Goal: Task Accomplishment & Management: Manage account settings

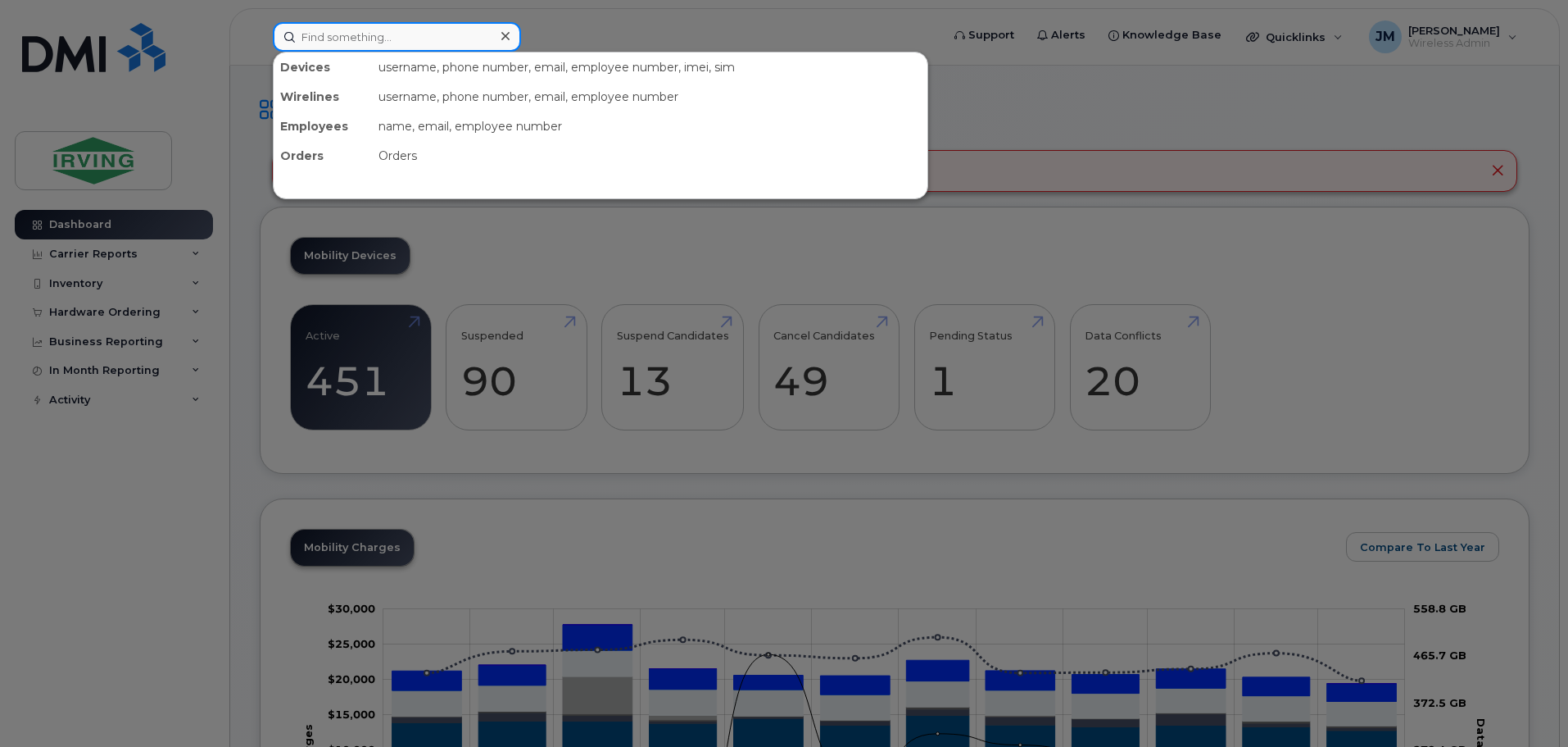
click at [426, 31] on input at bounding box center [397, 37] width 249 height 30
paste input "5063494490"
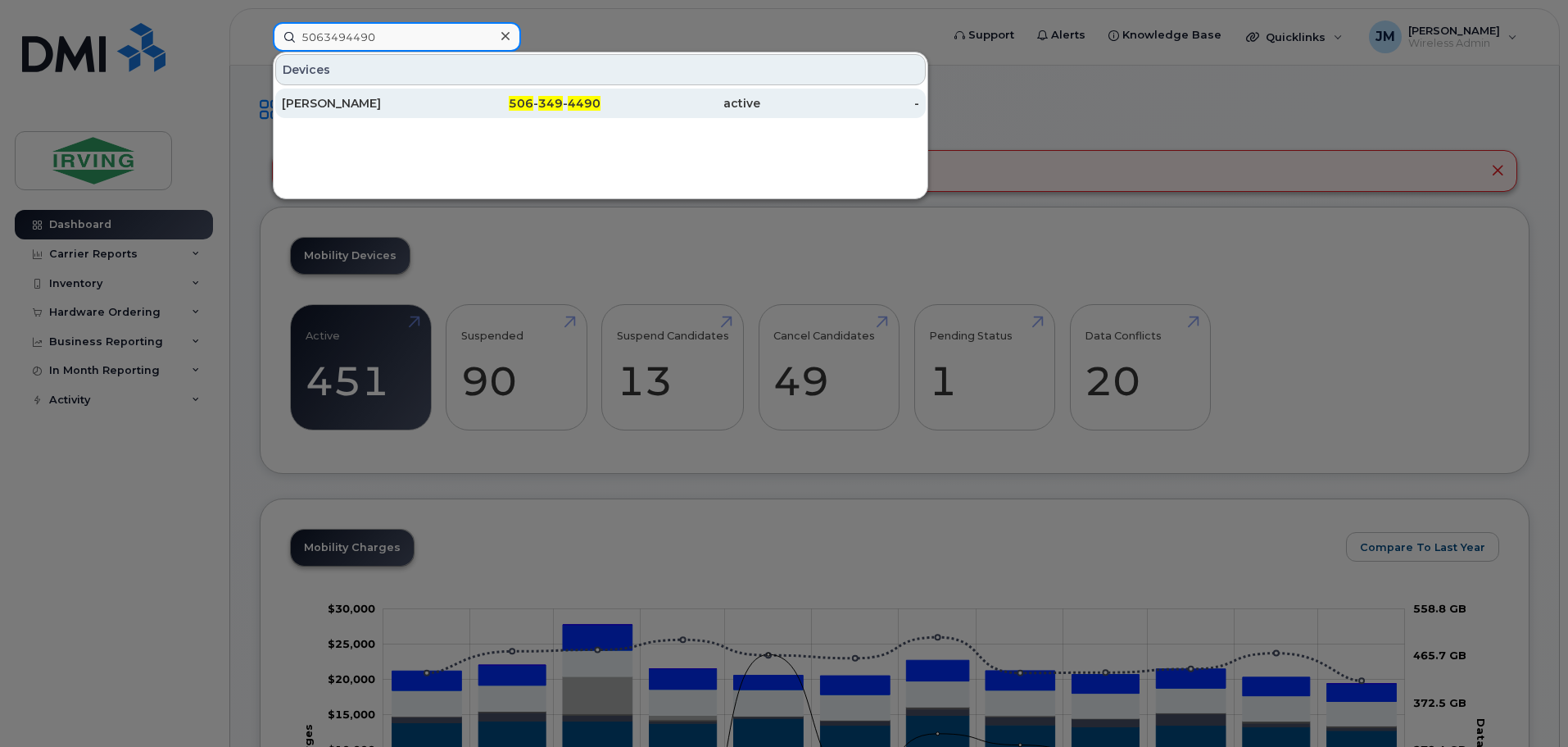
type input "5063494490"
drag, startPoint x: 411, startPoint y: 109, endPoint x: 413, endPoint y: 99, distance: 10.2
click at [411, 109] on div "Joshua McEachern-Cameron" at bounding box center [361, 103] width 160 height 17
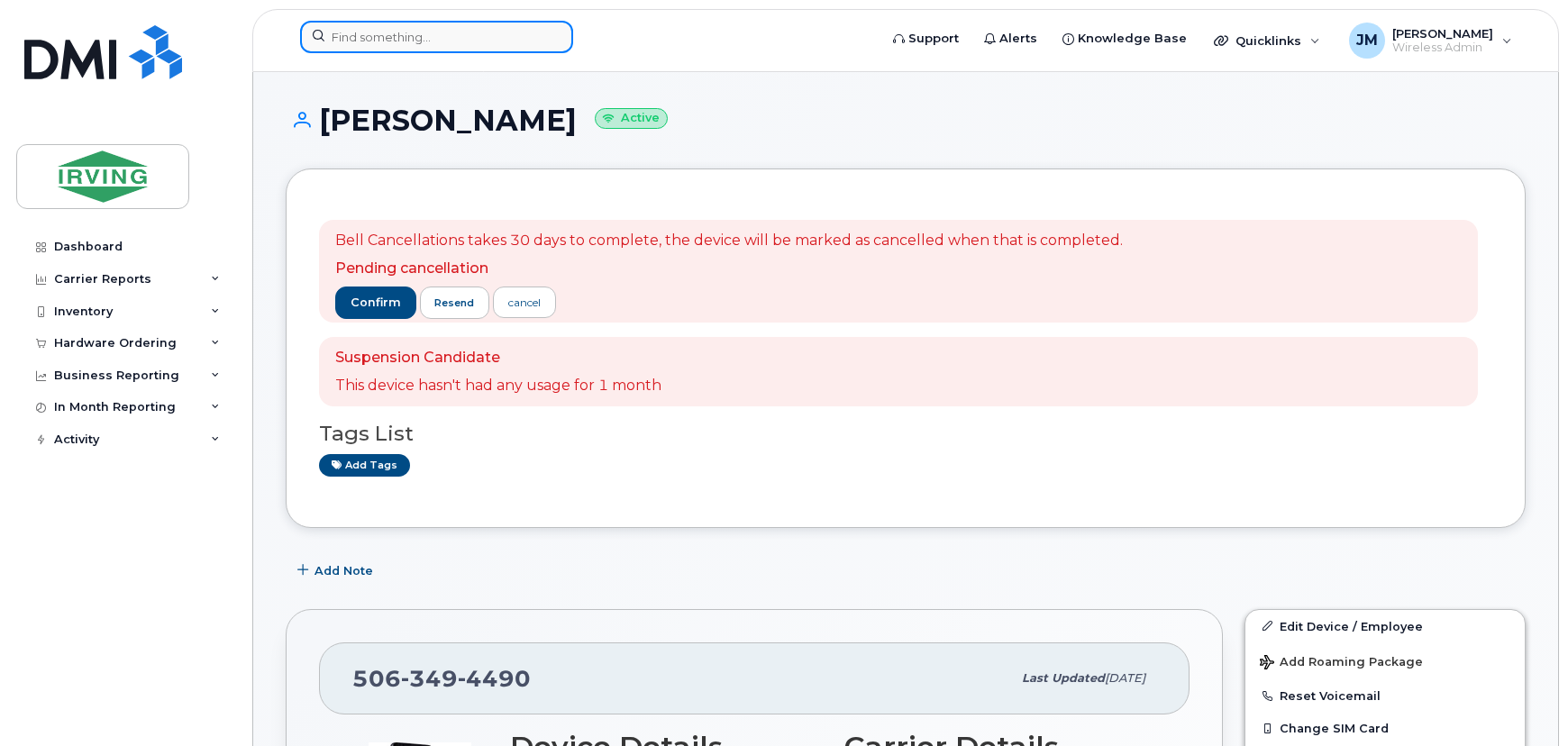
click at [434, 30] on input at bounding box center [436, 37] width 273 height 33
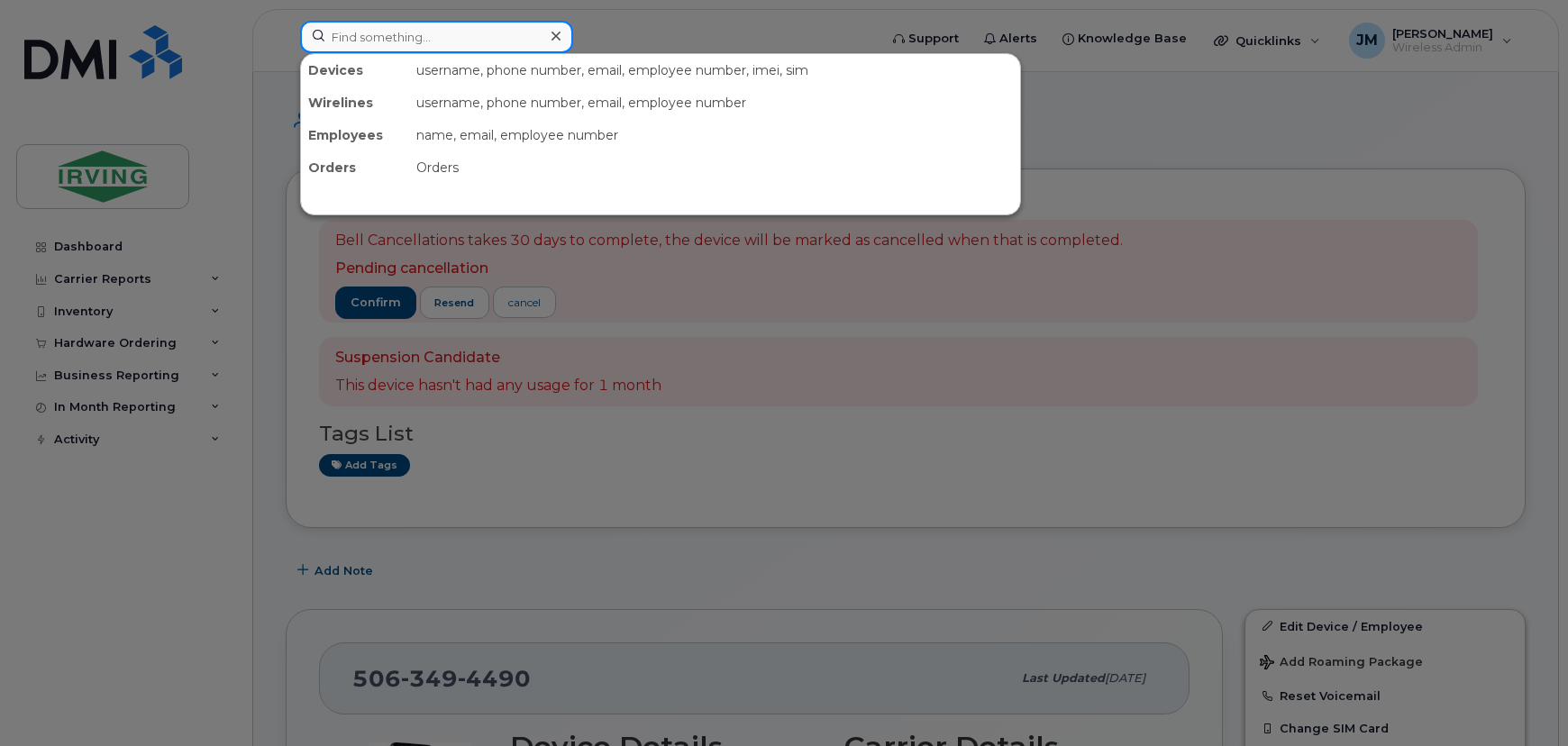
paste input "5063493217"
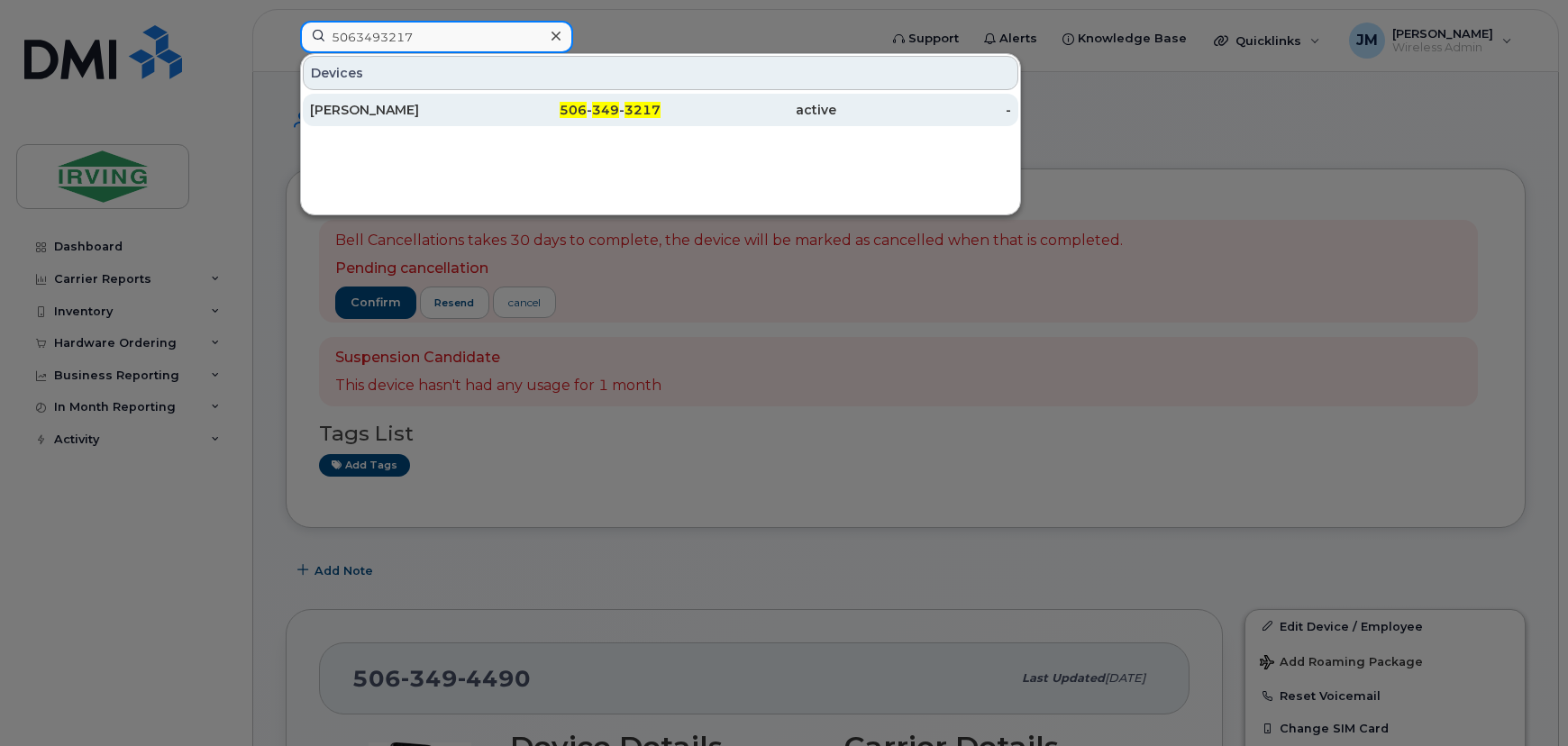
type input "5063493217"
click at [444, 114] on div "Stacey Willett" at bounding box center [397, 109] width 176 height 18
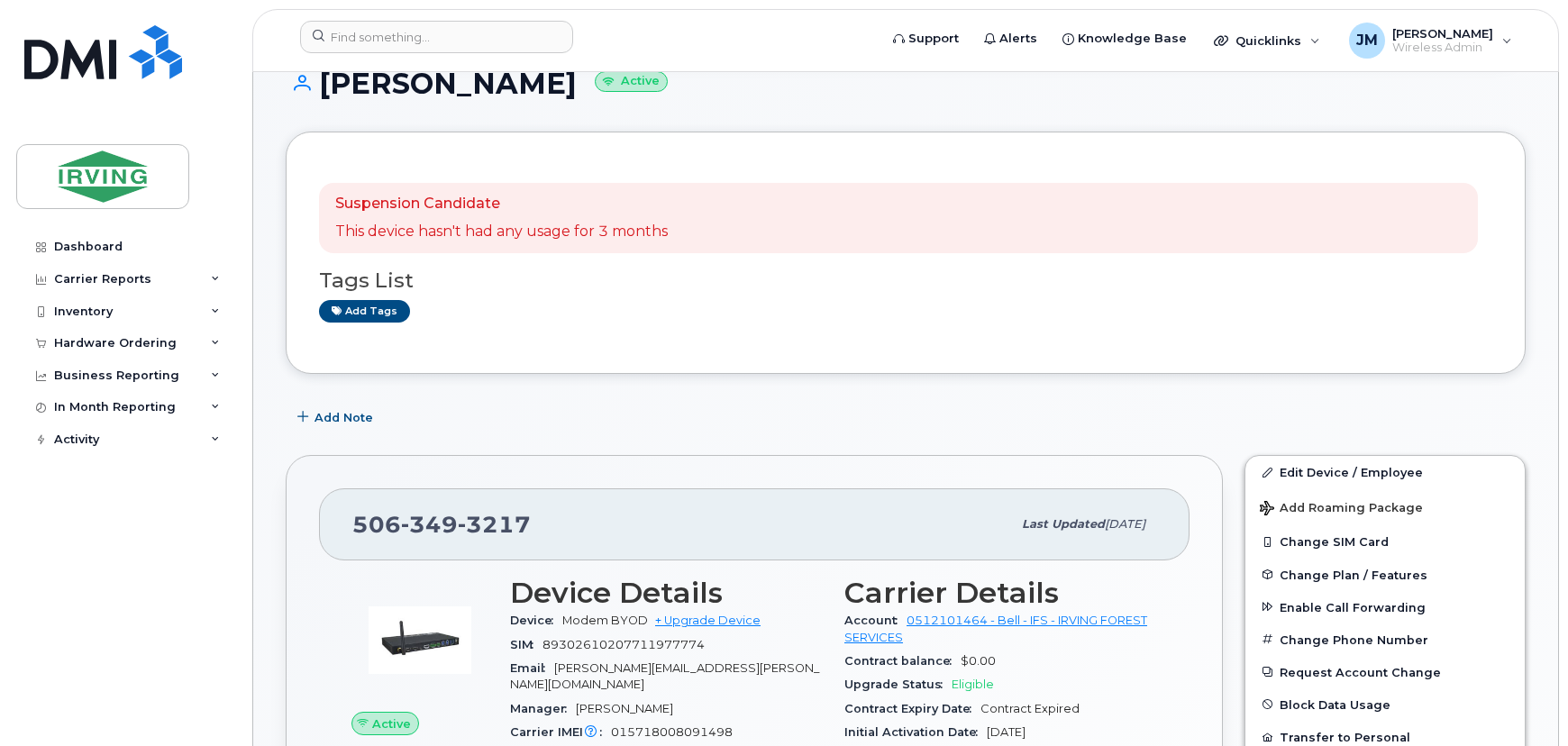
scroll to position [327, 0]
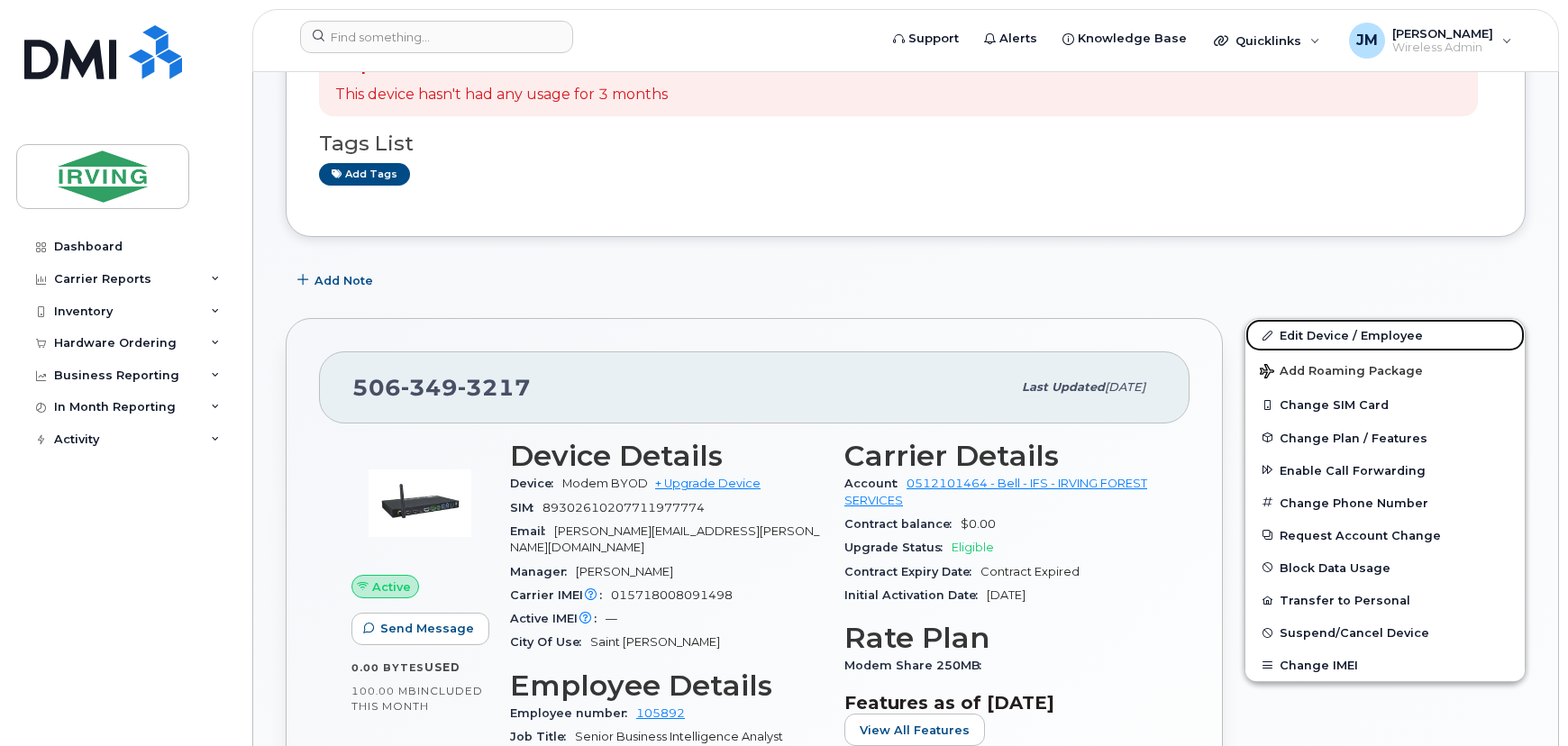
drag, startPoint x: 1328, startPoint y: 334, endPoint x: 10, endPoint y: 277, distance: 1319.2
click at [1328, 334] on link "Edit Device / Employee" at bounding box center [1384, 336] width 279 height 33
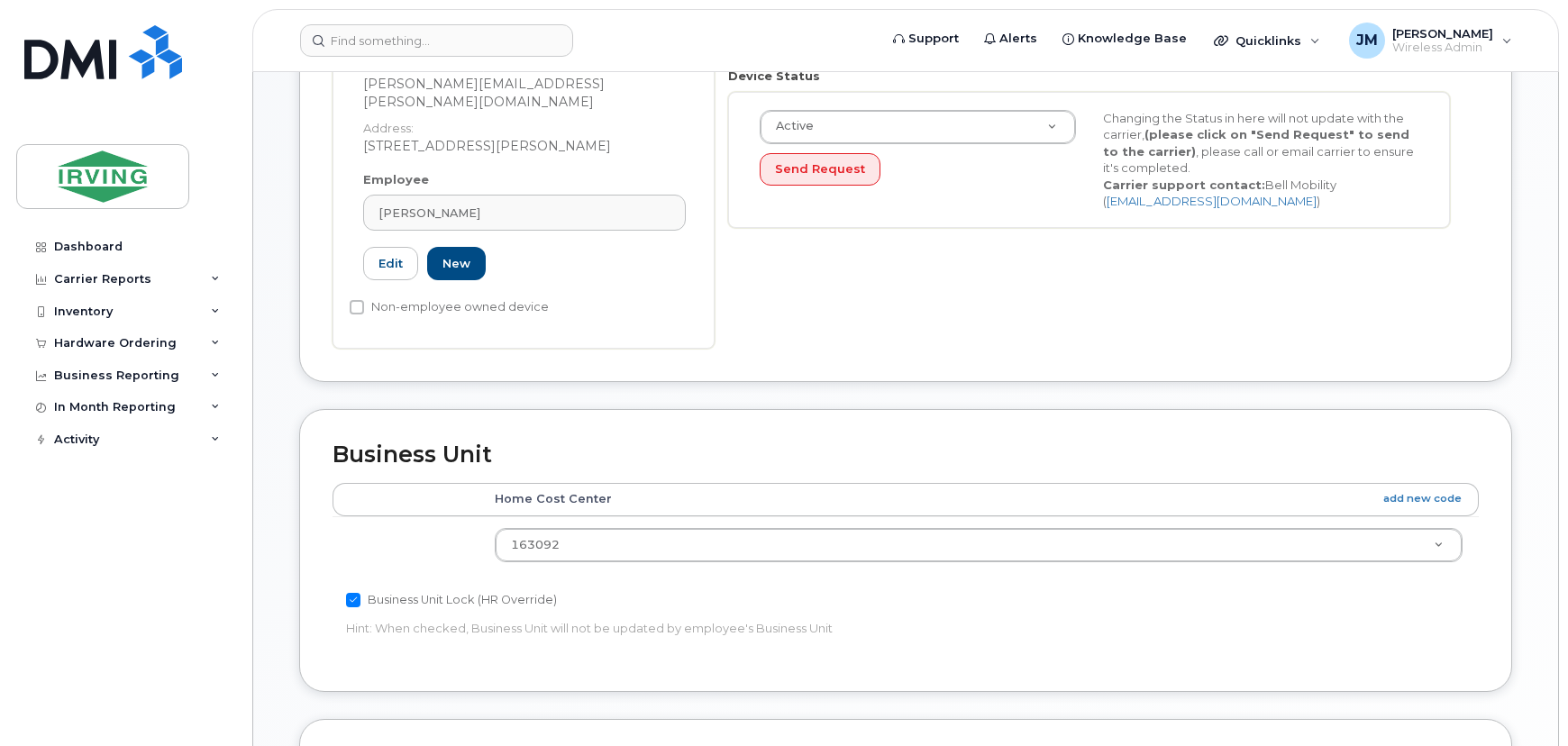
scroll to position [125, 0]
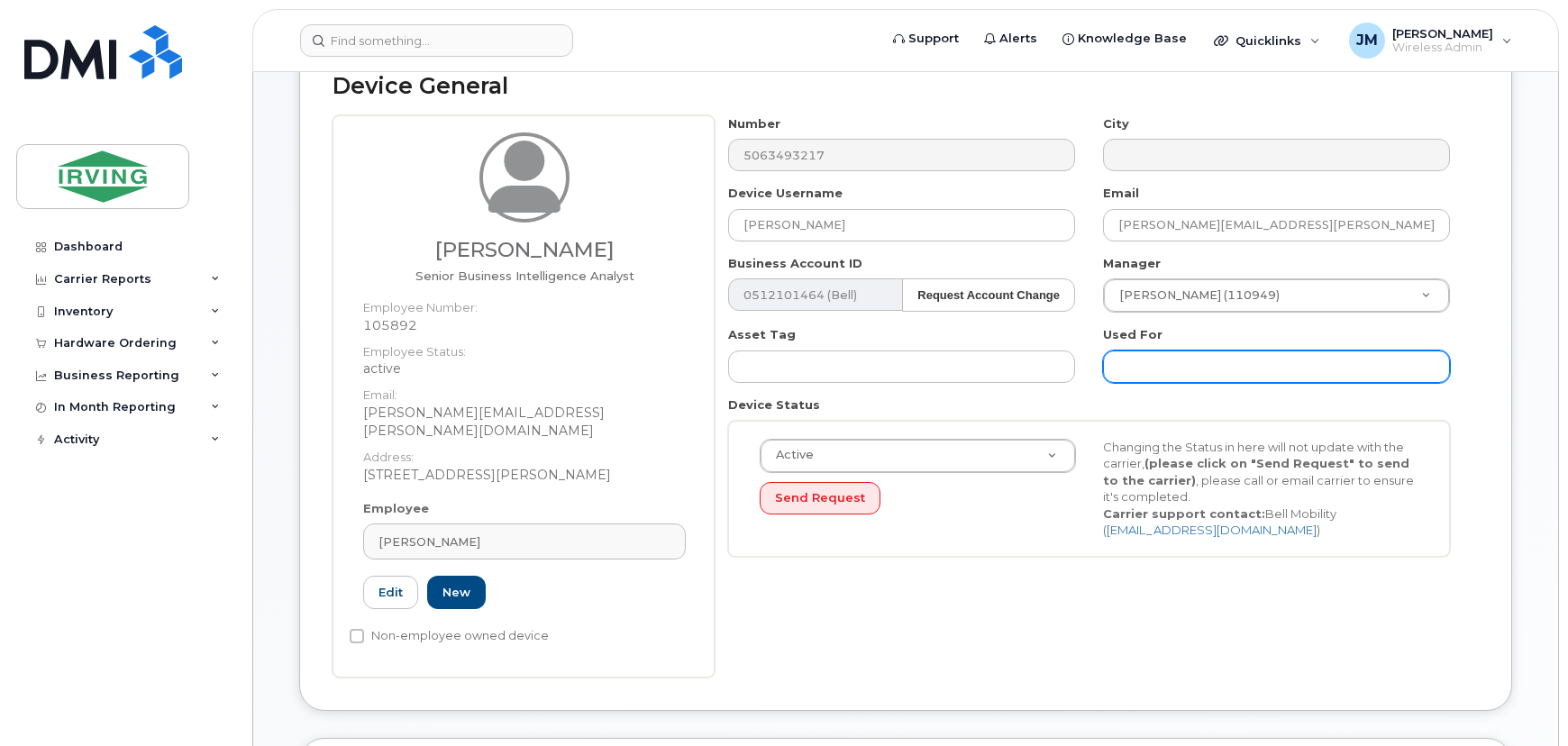
click at [1172, 369] on input "text" at bounding box center [1276, 366] width 347 height 33
paste input "G9-3ME-SWY-40PW"
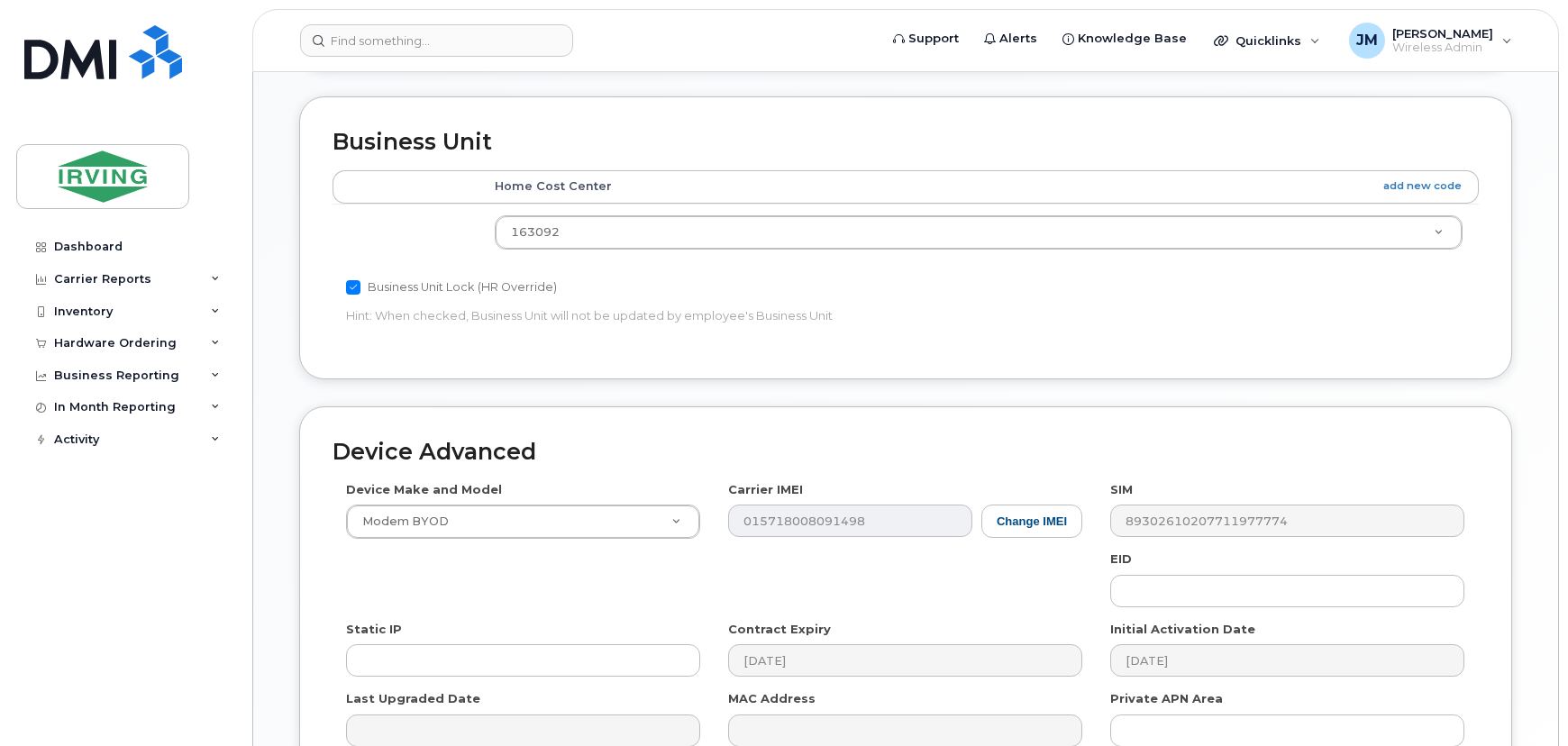
scroll to position [944, 0]
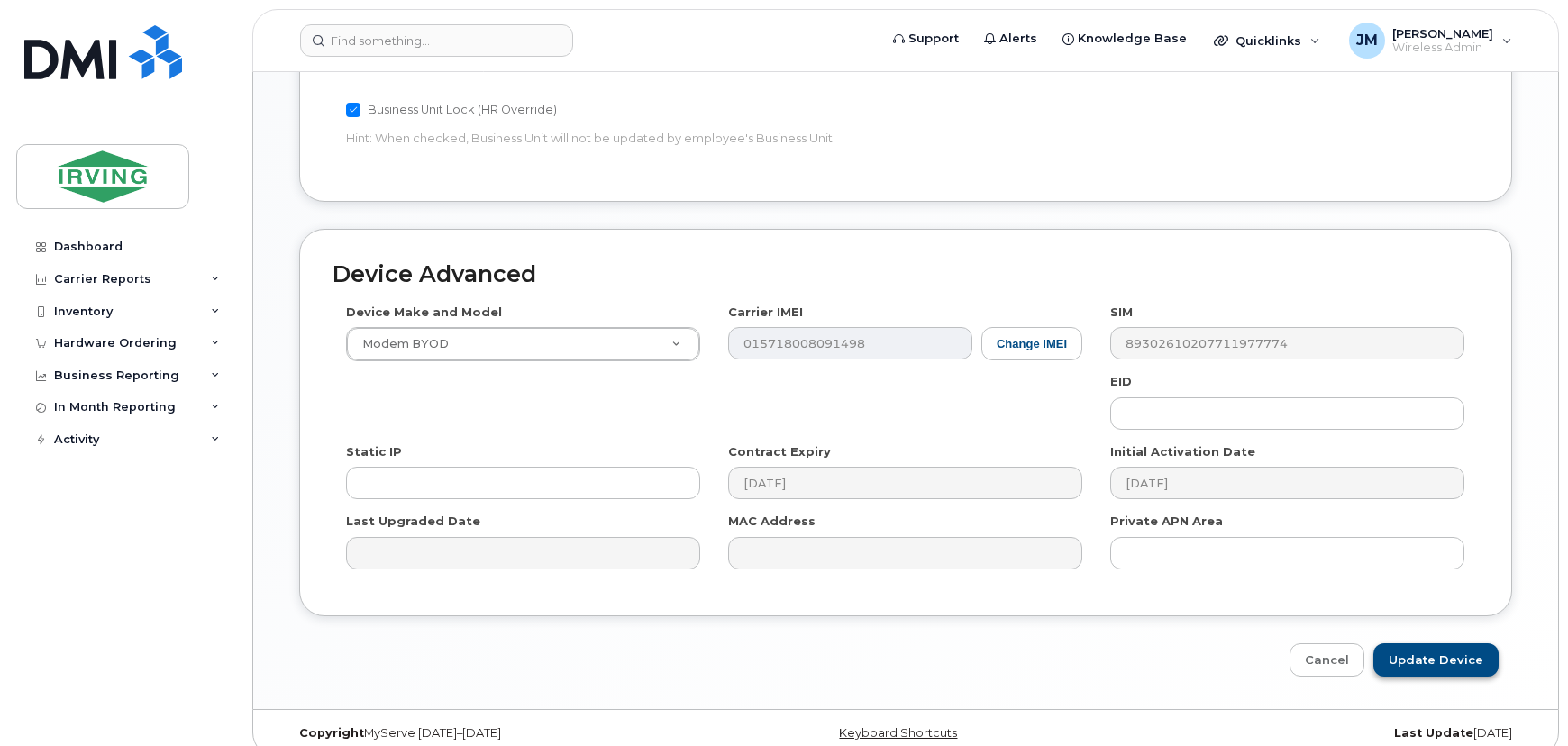
type input "G9-3ME-SWY-40PW"
drag, startPoint x: 1470, startPoint y: 640, endPoint x: 1406, endPoint y: 653, distance: 65.3
click at [1469, 643] on input "Update Device" at bounding box center [1436, 660] width 126 height 34
type input "Saving..."
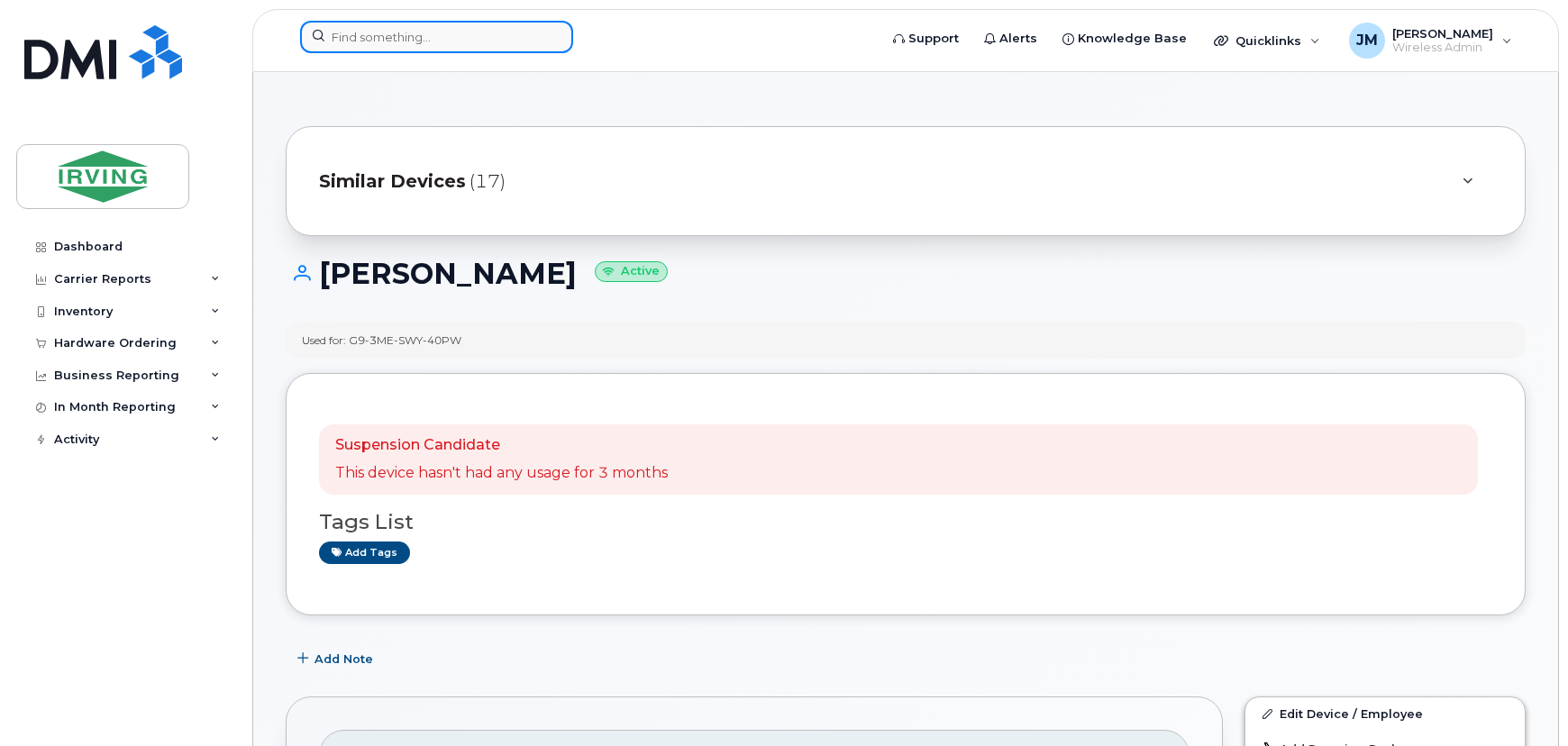
click at [387, 45] on input at bounding box center [436, 37] width 273 height 33
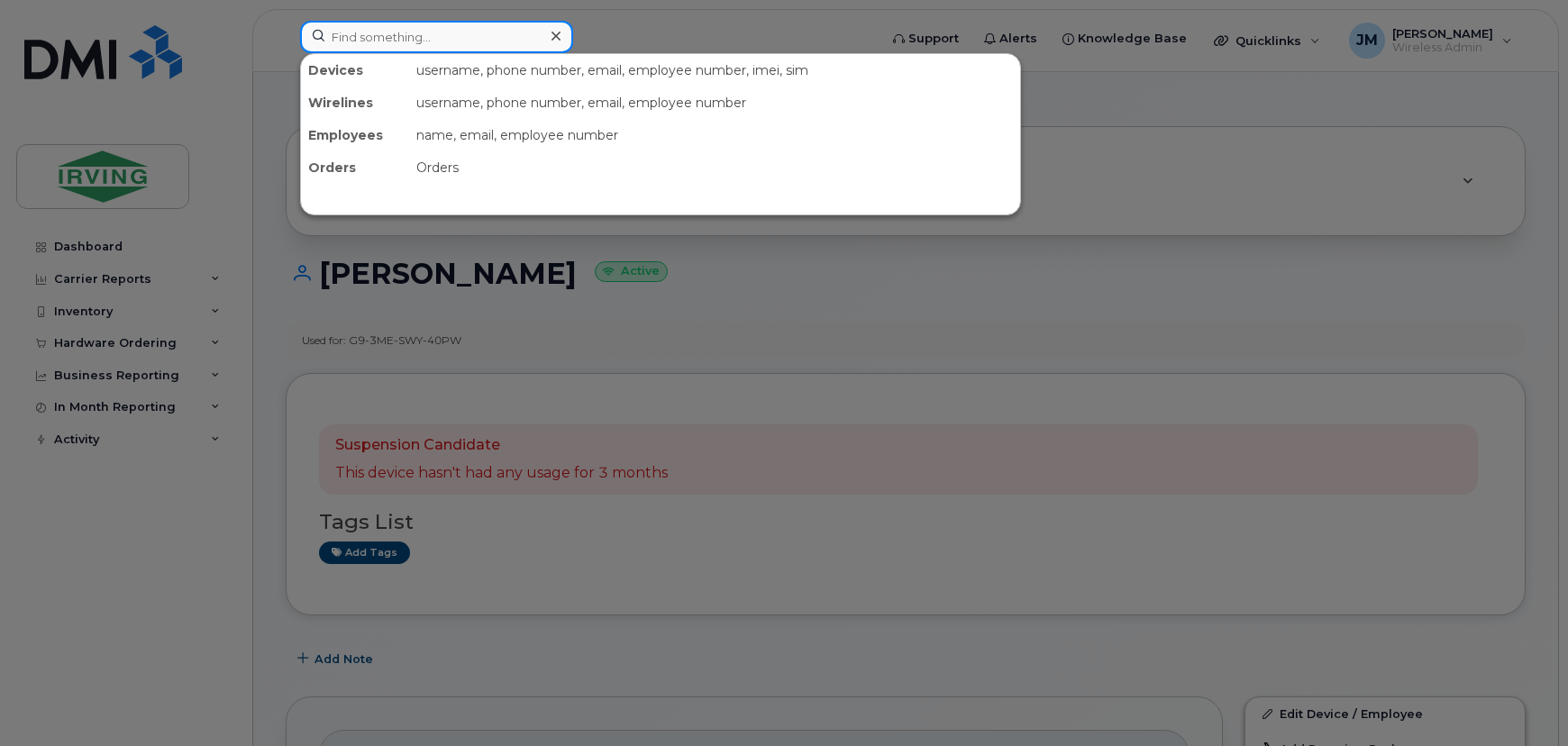
paste input "5063434630"
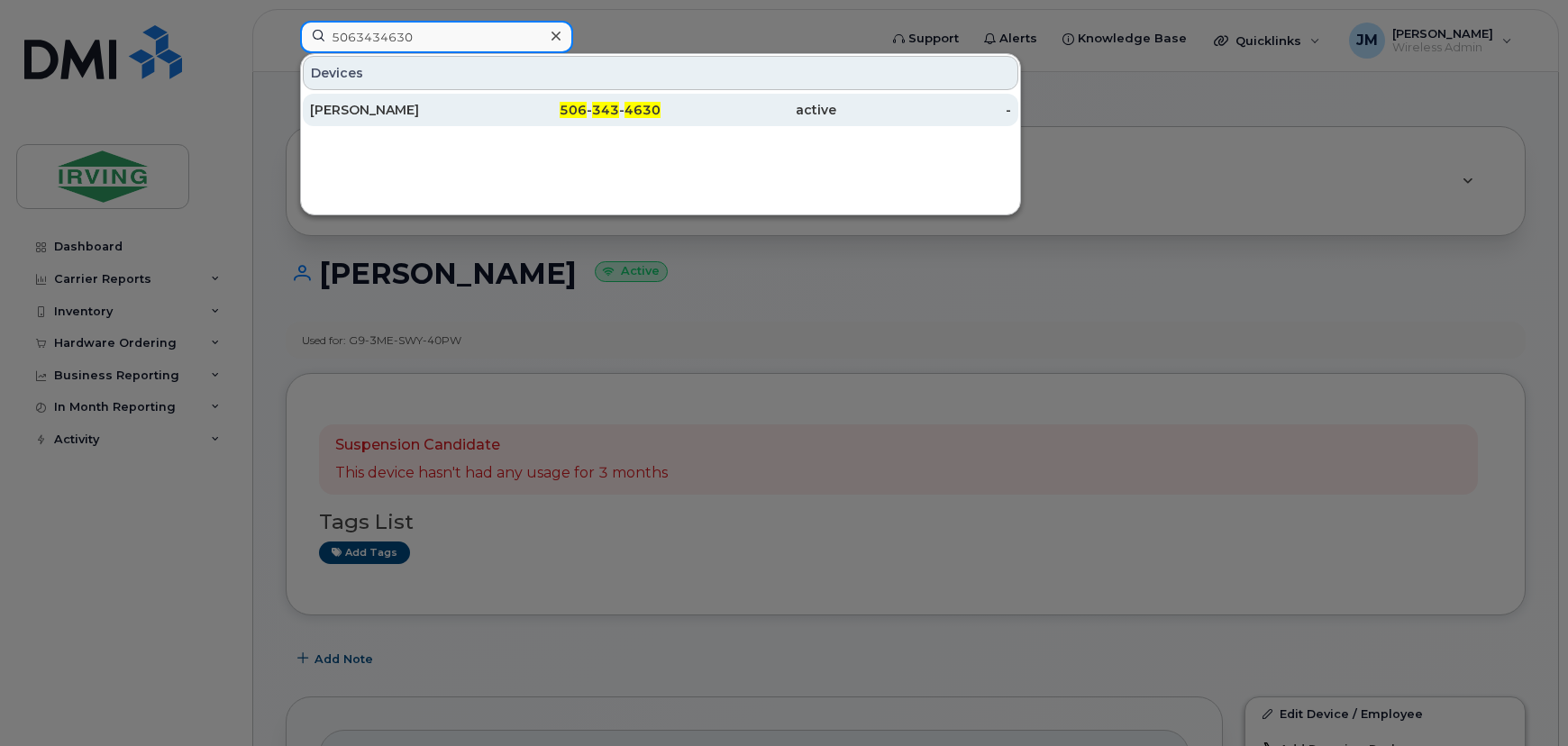
type input "5063434630"
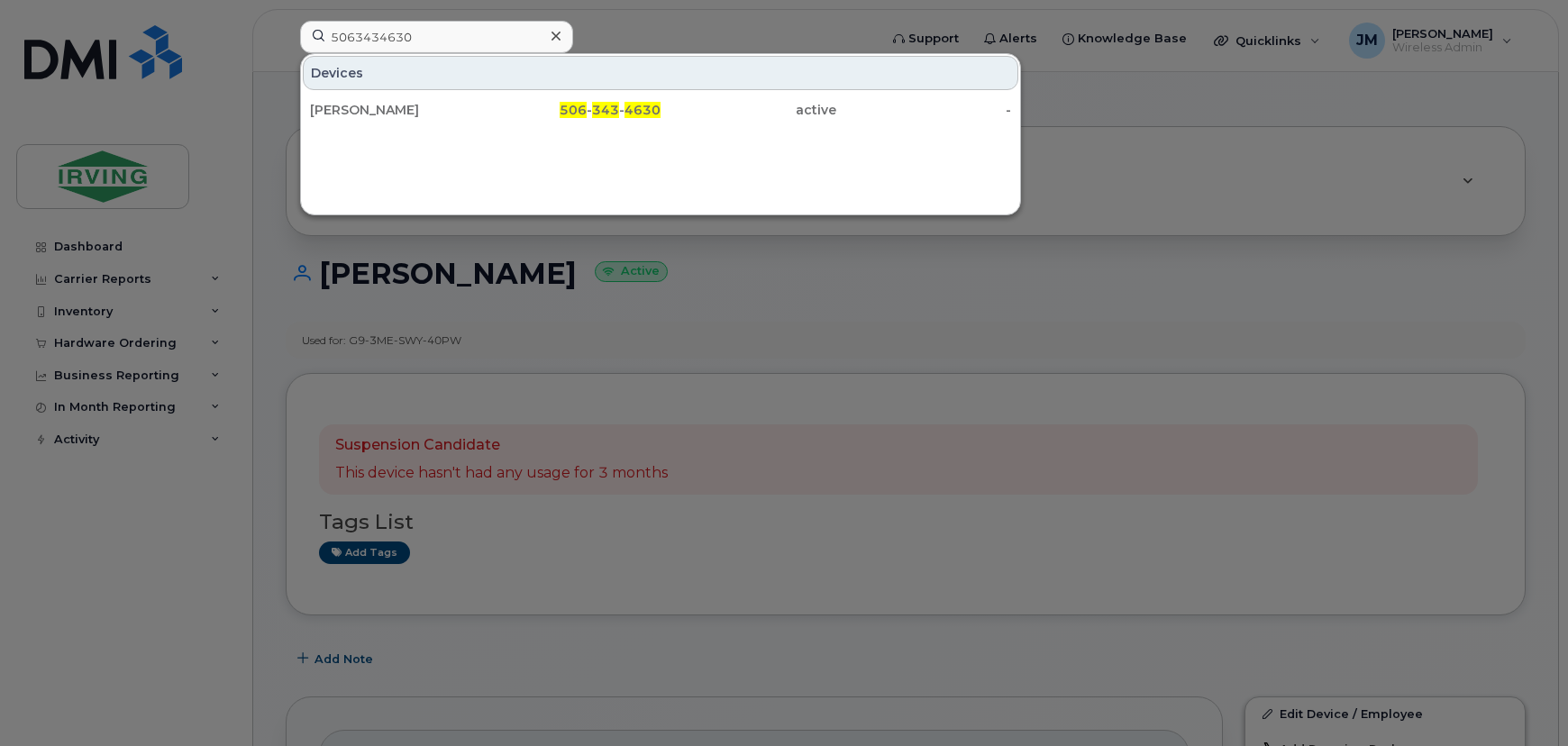
drag, startPoint x: 522, startPoint y: 107, endPoint x: 689, endPoint y: 150, distance: 172.4
click at [522, 107] on div "506 - 343 - 4630" at bounding box center [573, 109] width 176 height 18
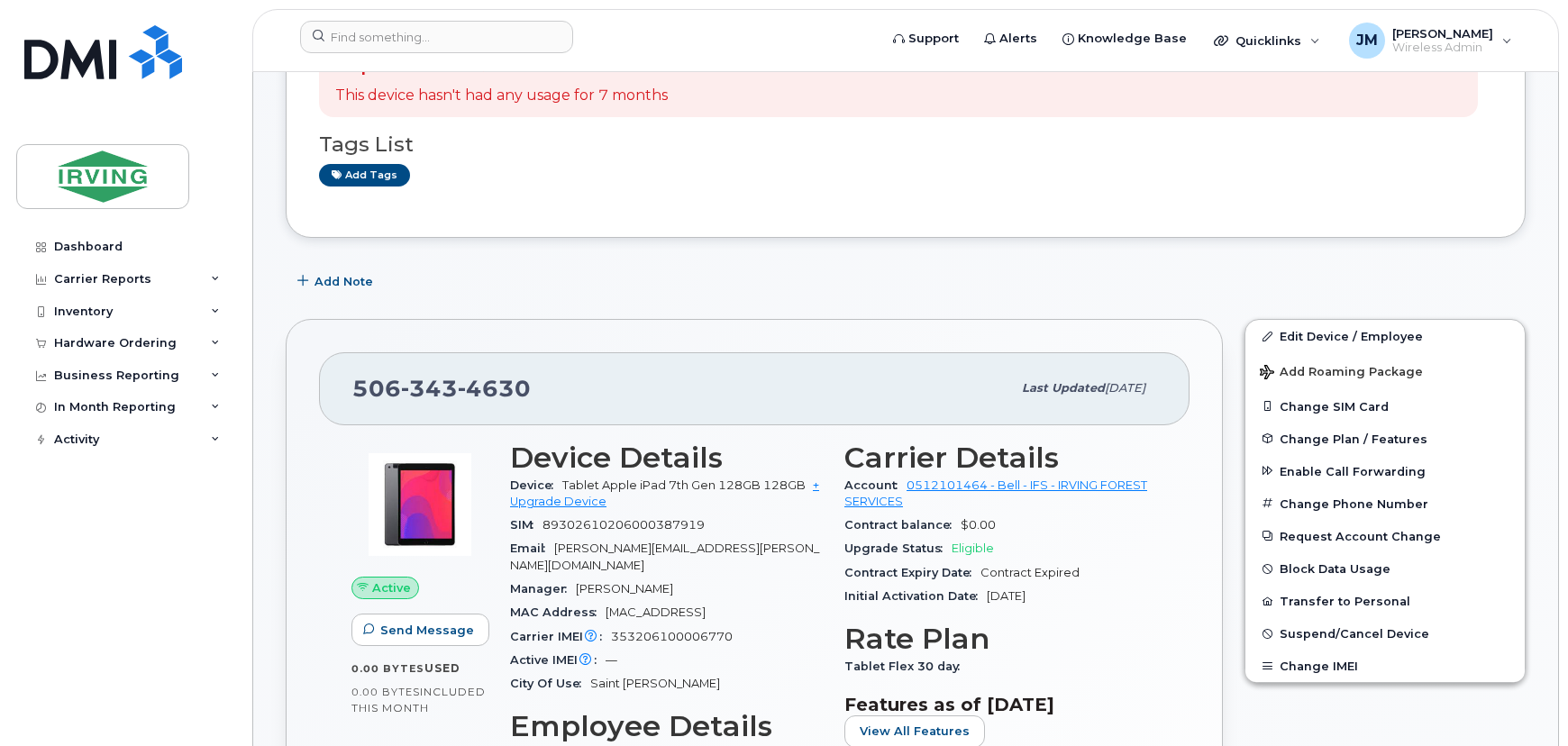
scroll to position [573, 0]
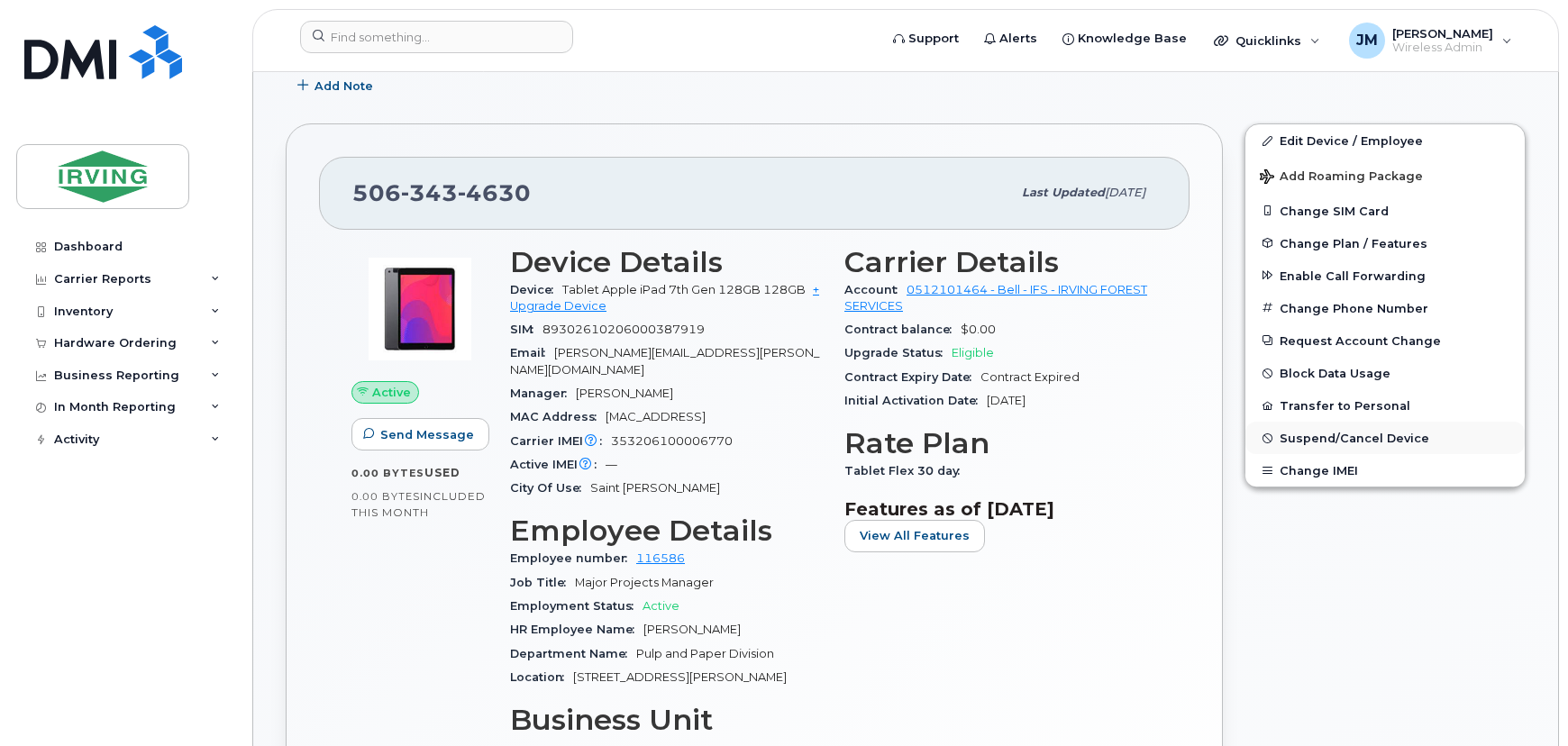
click at [1288, 439] on span "Suspend/Cancel Device" at bounding box center [1354, 438] width 150 height 13
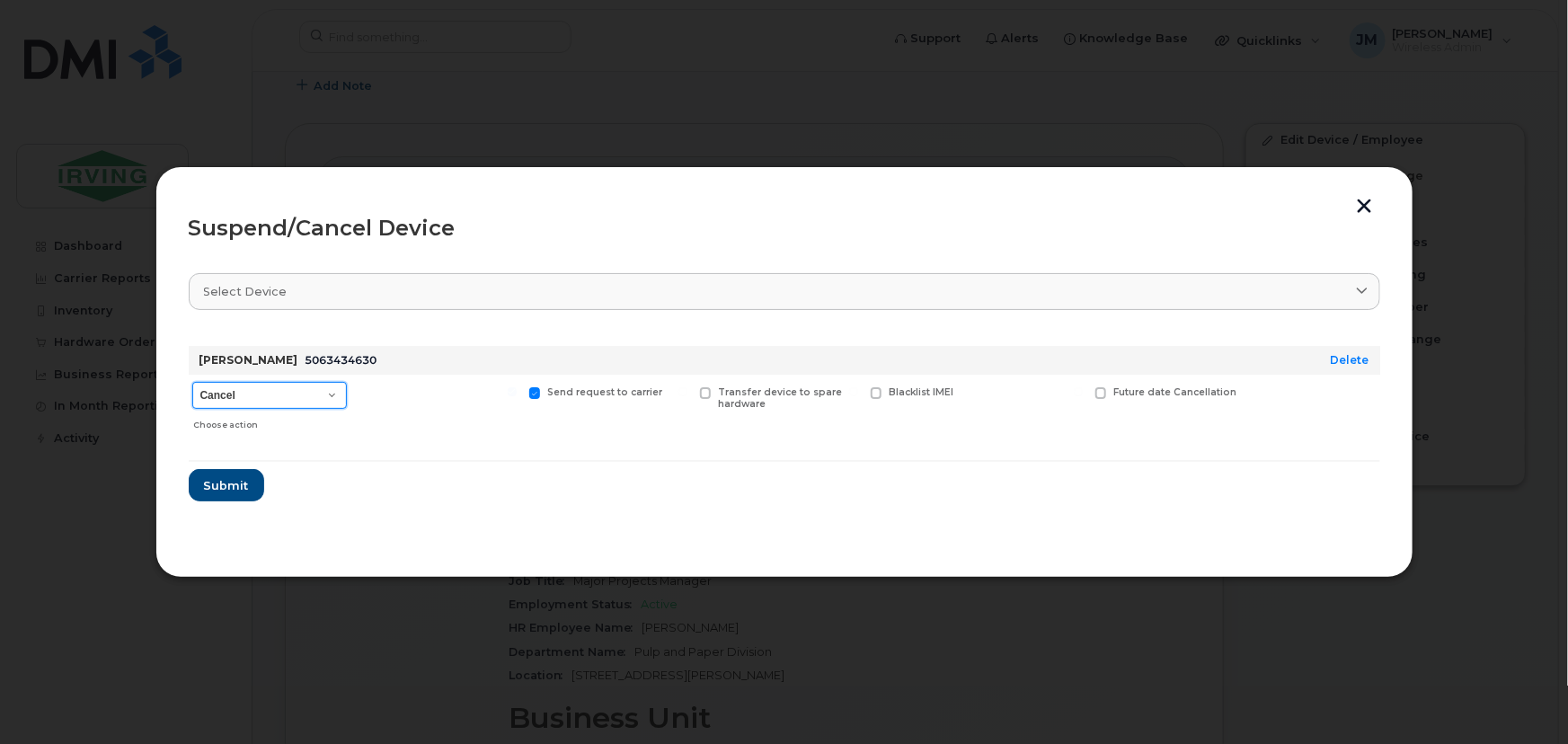
click at [333, 390] on select "Cancel Suspend - Extend Suspension Suspend - Reduced Rate Suspend - Full Rate S…" at bounding box center [270, 395] width 155 height 27
select select "[object Object]"
click at [192, 382] on select "Cancel Suspend - Extend Suspension Suspend - Reduced Rate Suspend - Full Rate S…" at bounding box center [270, 395] width 155 height 27
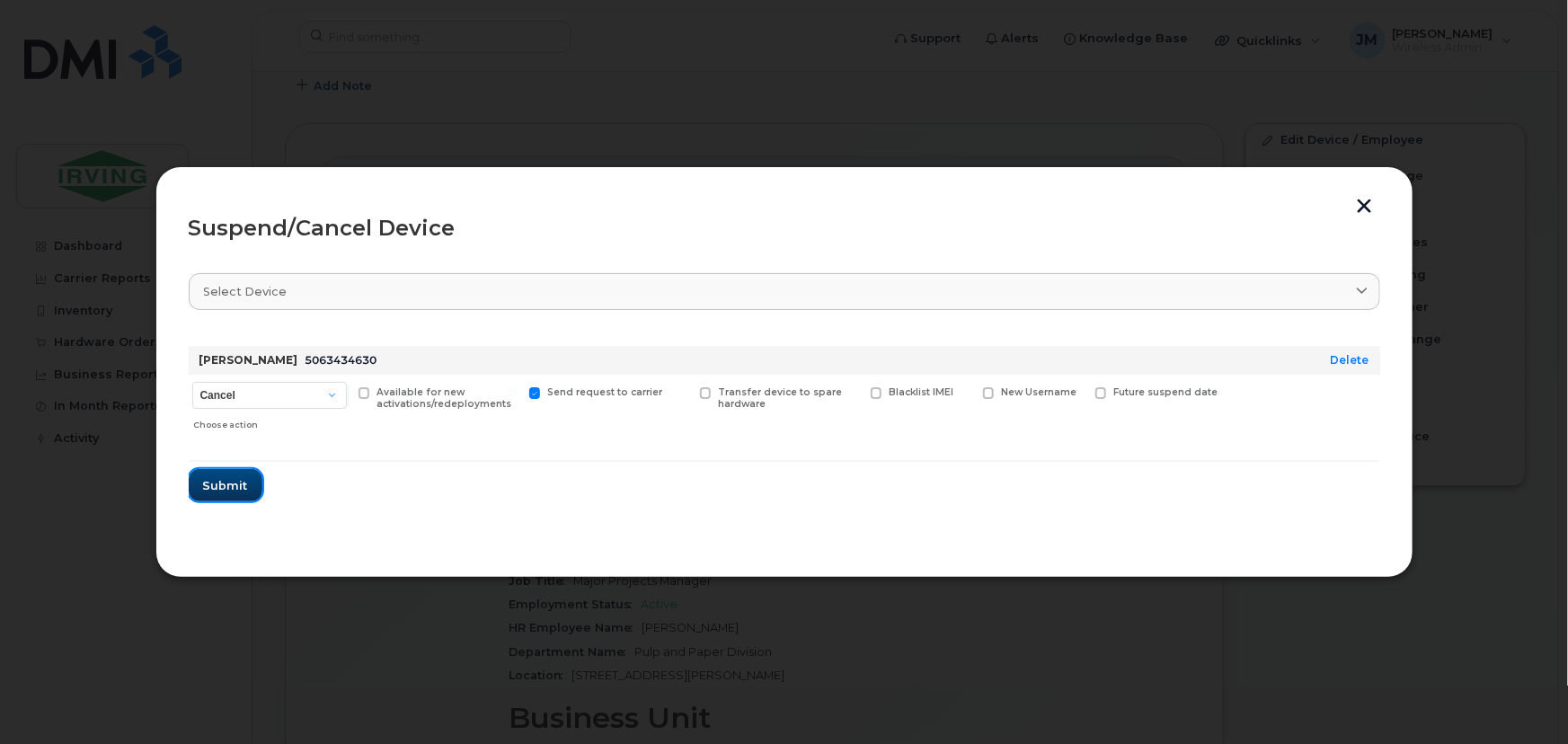
drag, startPoint x: 239, startPoint y: 491, endPoint x: 251, endPoint y: 488, distance: 12.4
click at [239, 492] on span "Submit" at bounding box center [225, 486] width 45 height 17
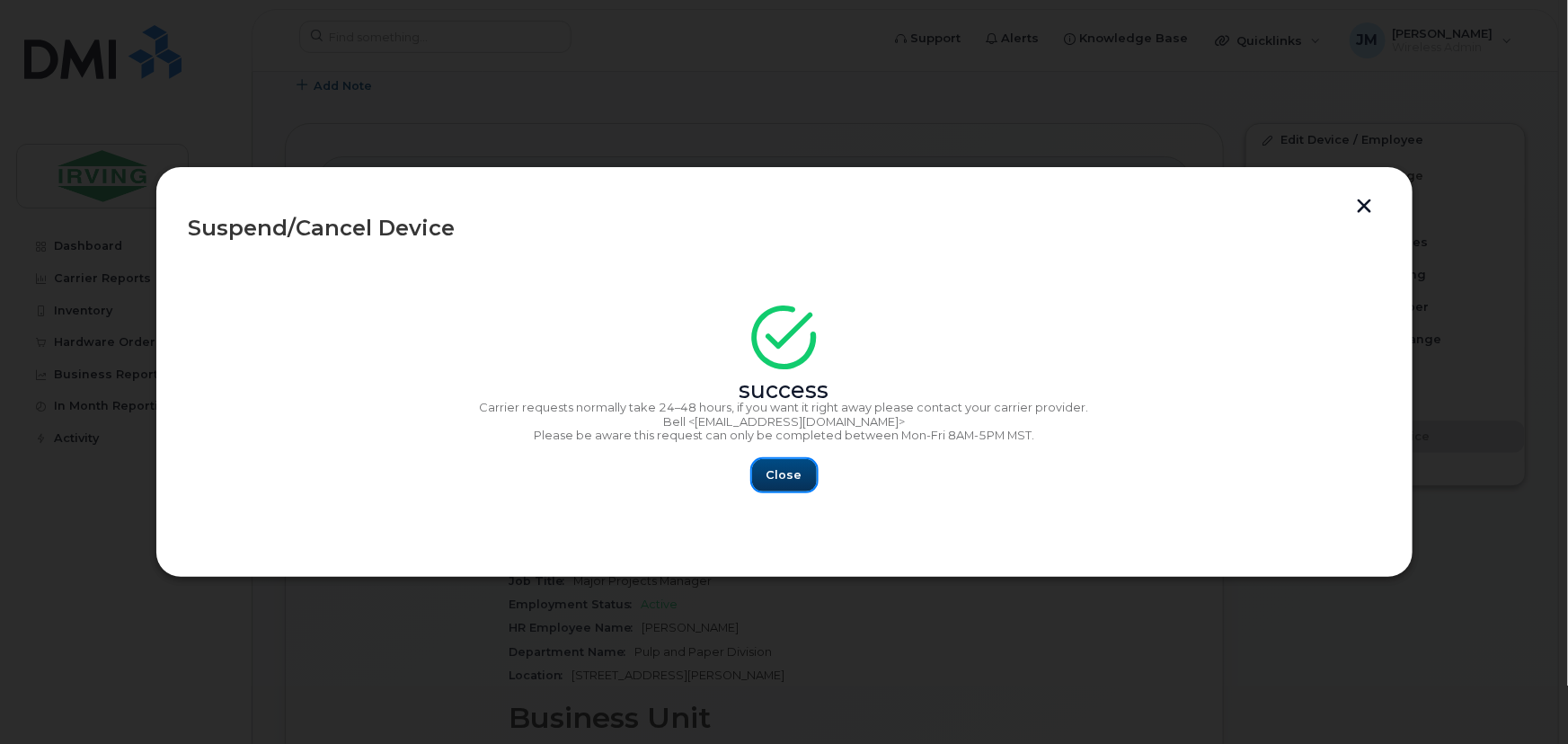
click at [792, 470] on span "Close" at bounding box center [784, 475] width 36 height 17
